Goal: Check status: Check status

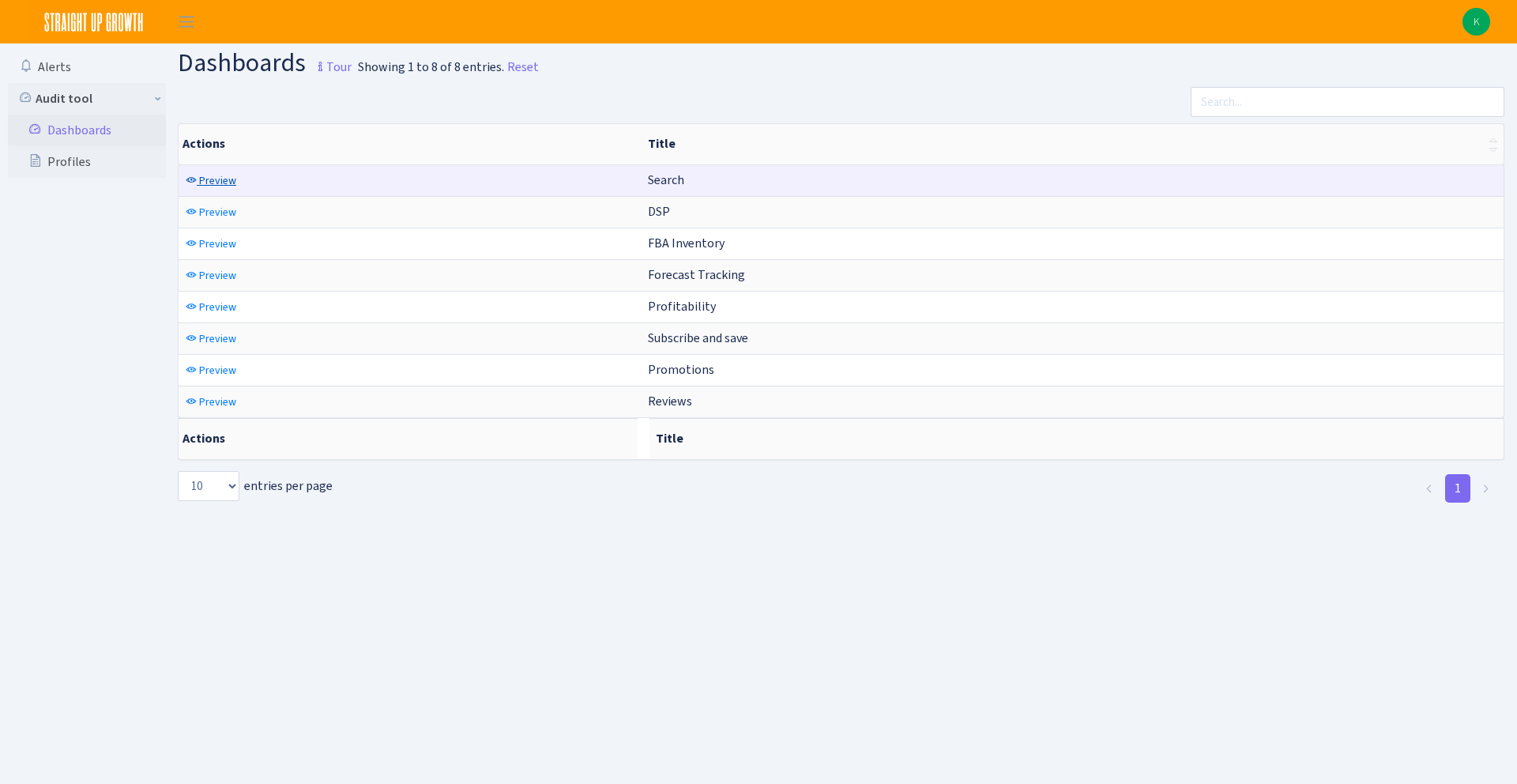
click at [225, 183] on span "Preview" at bounding box center [218, 180] width 37 height 15
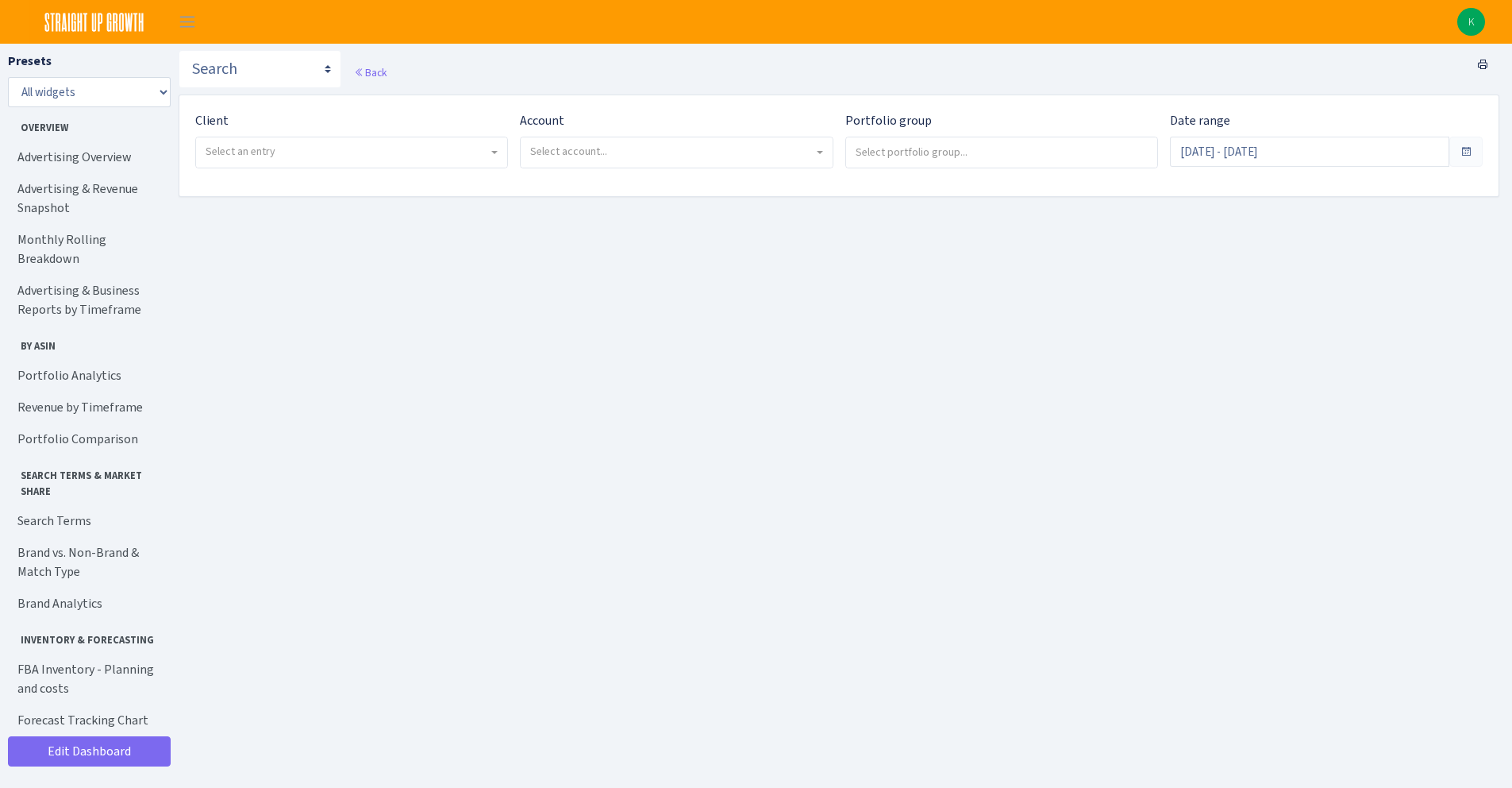
click at [290, 173] on div "Client - Bulletproof <span class="badge badge-success">Current</span><span clas…" at bounding box center [346, 146] width 325 height 70
click at [289, 160] on span "Select an entry" at bounding box center [351, 153] width 311 height 31
select select "409"
select select
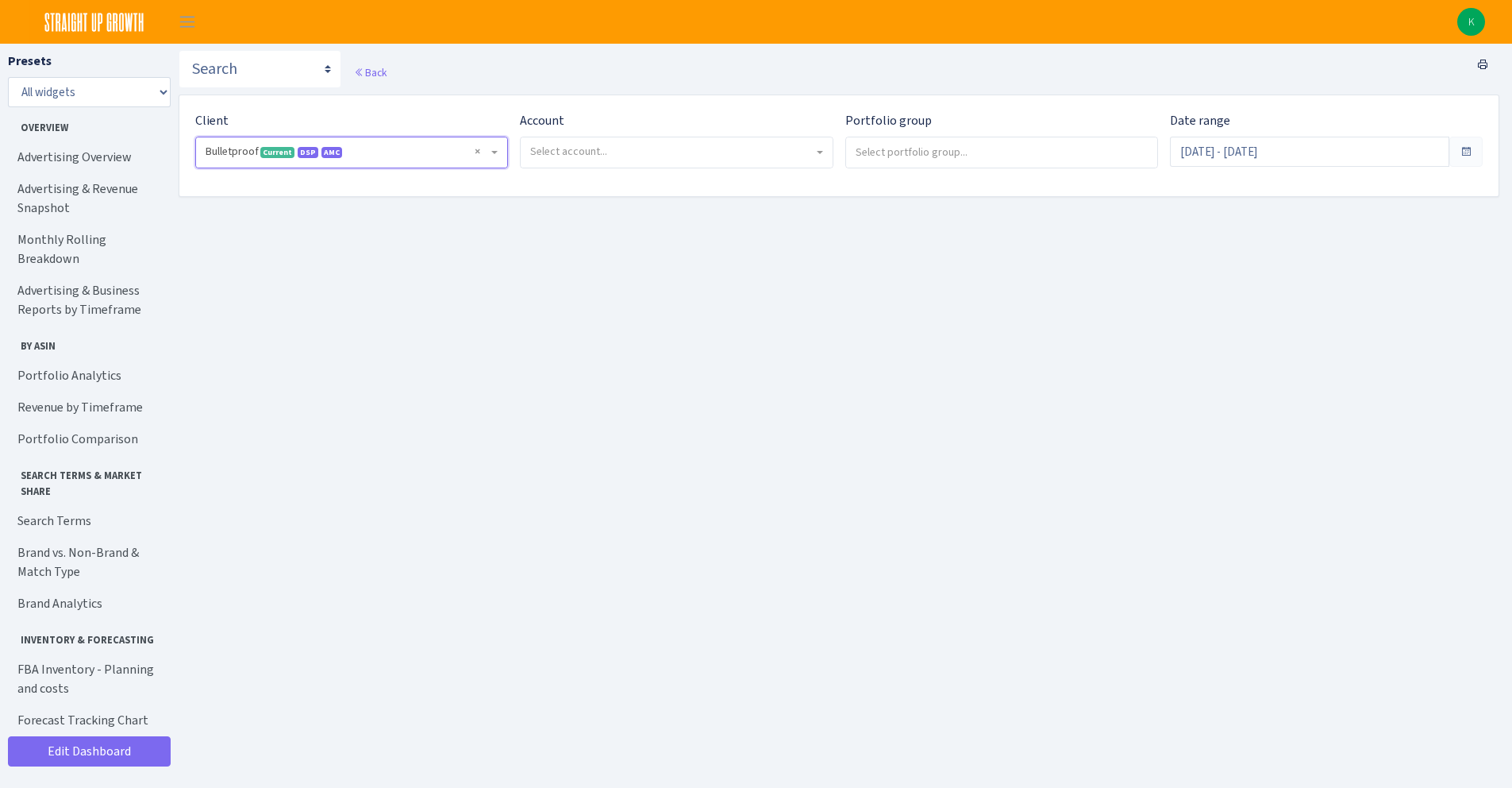
click at [646, 145] on span "Select account..." at bounding box center [672, 152] width 283 height 16
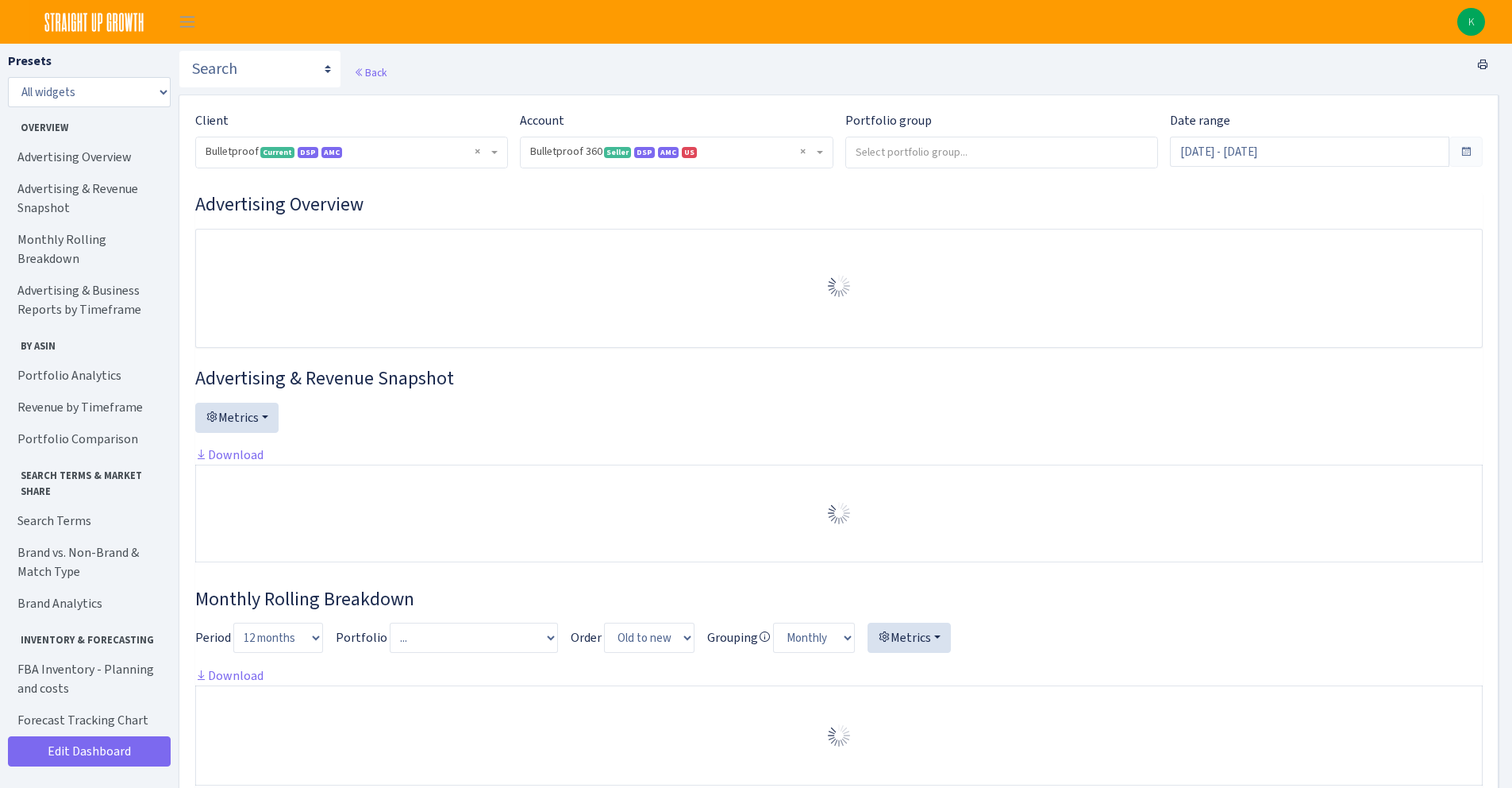
select select "3235730245795869"
click at [1302, 147] on input "Jul 14, 2025 - Aug 12, 2025" at bounding box center [1310, 152] width 280 height 31
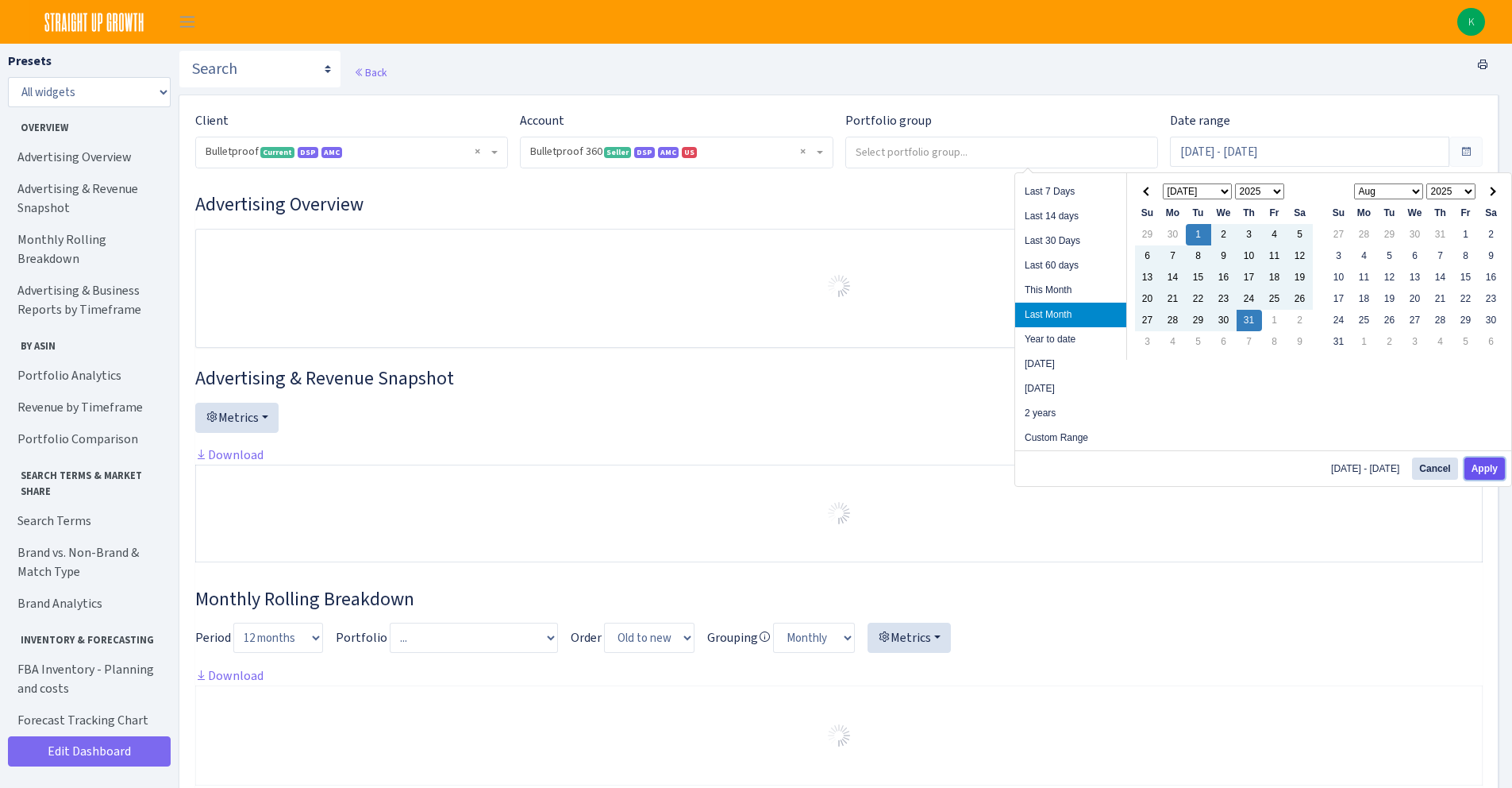
click at [1499, 464] on button "Apply" at bounding box center [1485, 469] width 40 height 23
type input "Jul 1, 2025 - Jul 31, 2025"
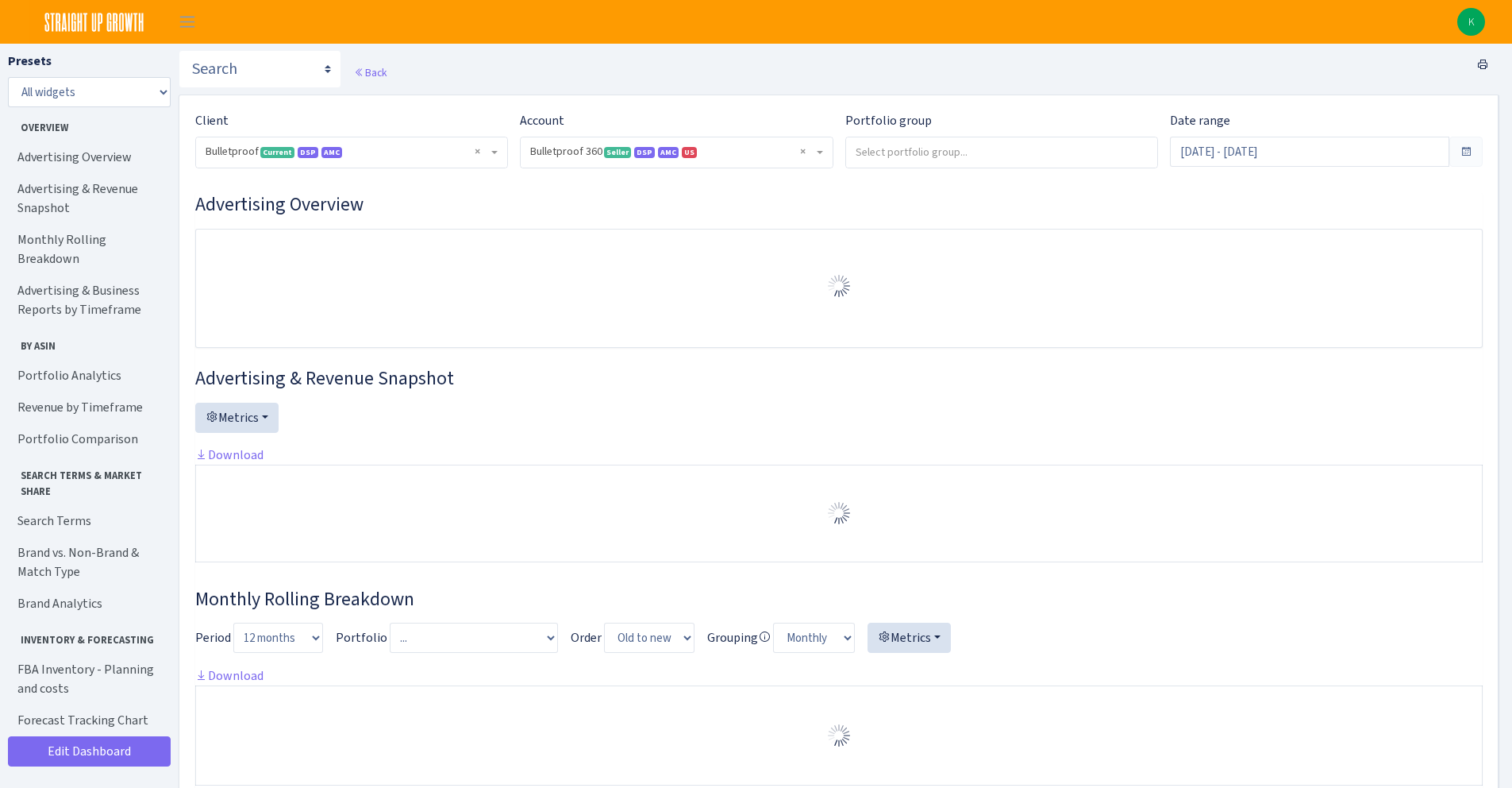
select select "3235730245795869"
click at [111, 359] on link "Portfolio Analytics" at bounding box center [88, 376] width 159 height 32
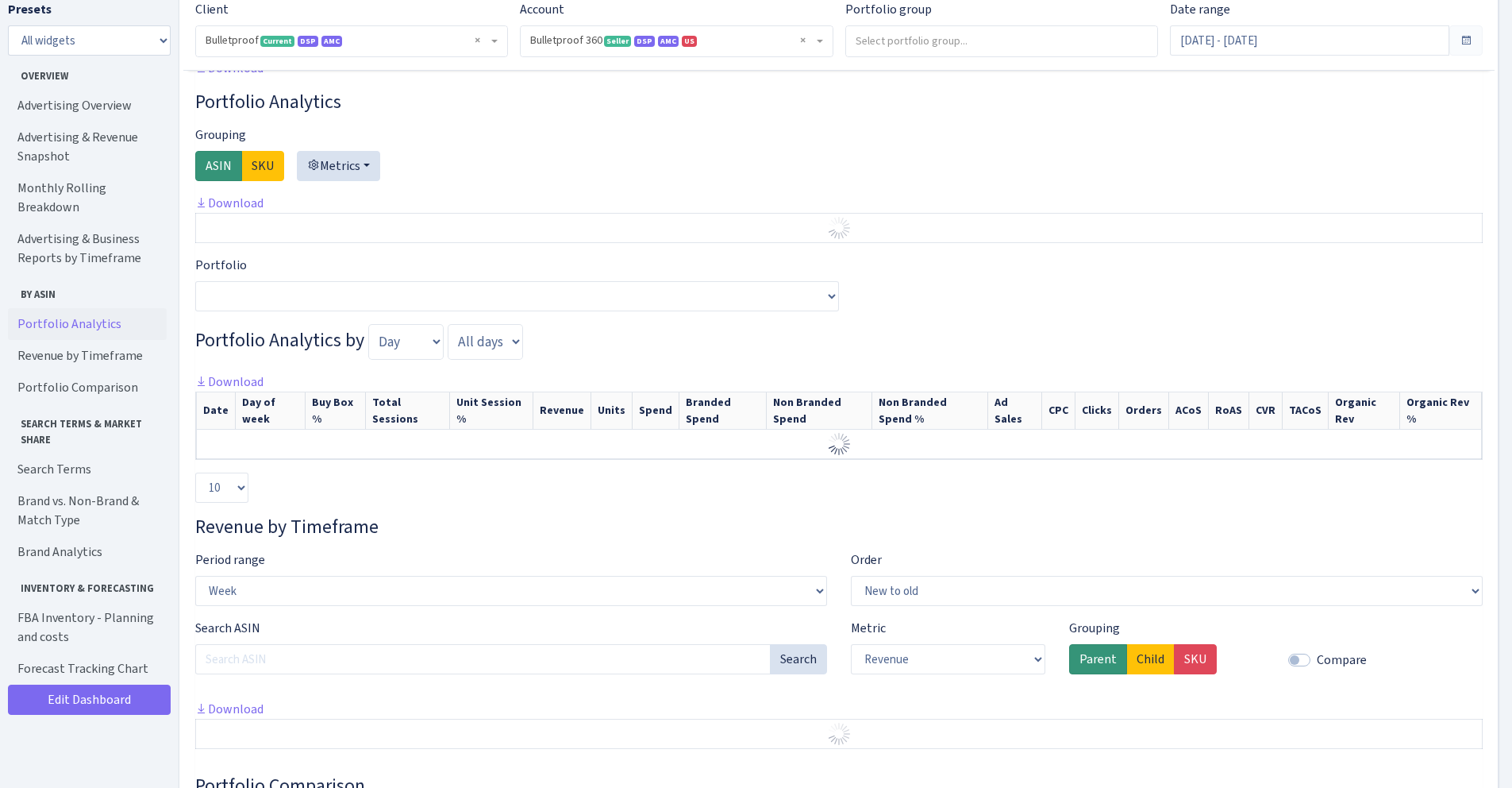
scroll to position [1124, 0]
